Goal: Task Accomplishment & Management: Complete application form

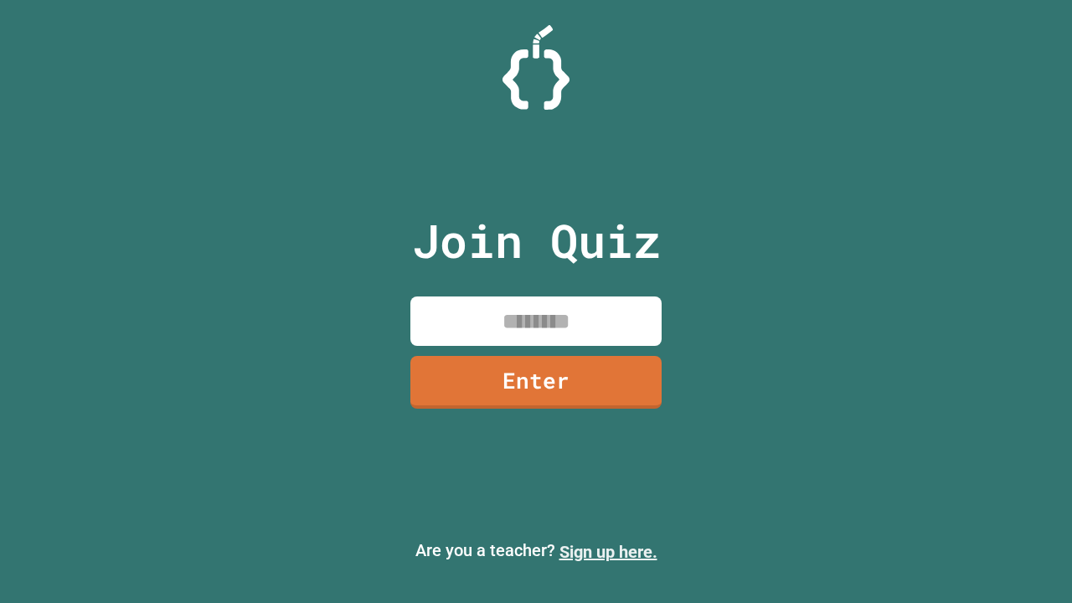
click at [608, 552] on link "Sign up here." at bounding box center [609, 552] width 98 height 20
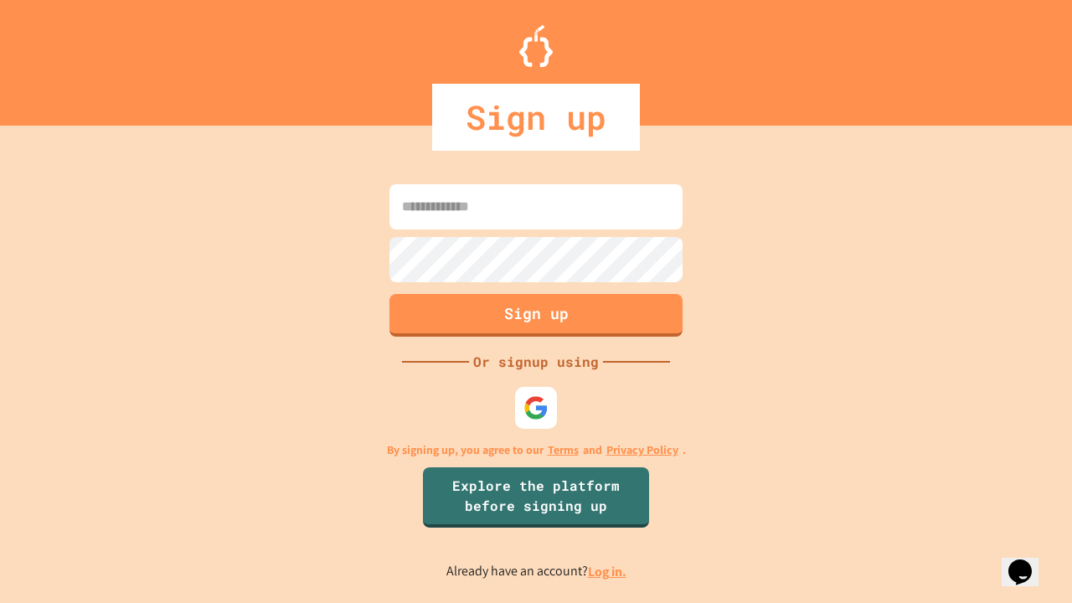
click at [608, 571] on link "Log in." at bounding box center [607, 572] width 39 height 18
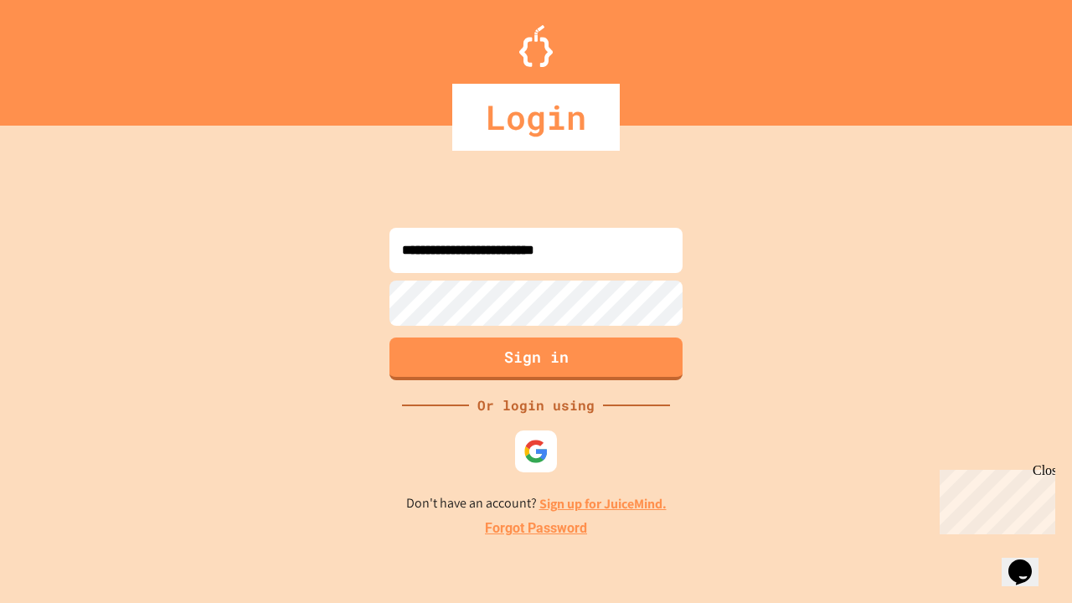
type input "**********"
